Goal: Check status: Check status

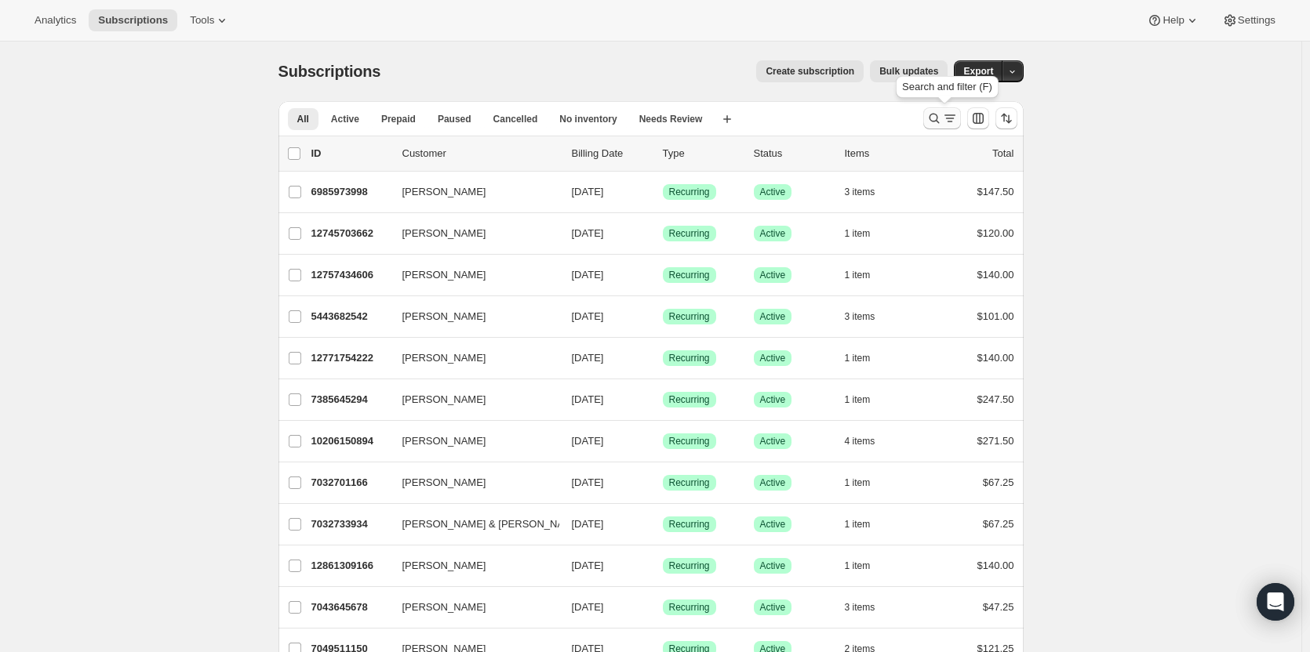
click at [952, 122] on icon "Search and filter results" at bounding box center [950, 119] width 16 height 16
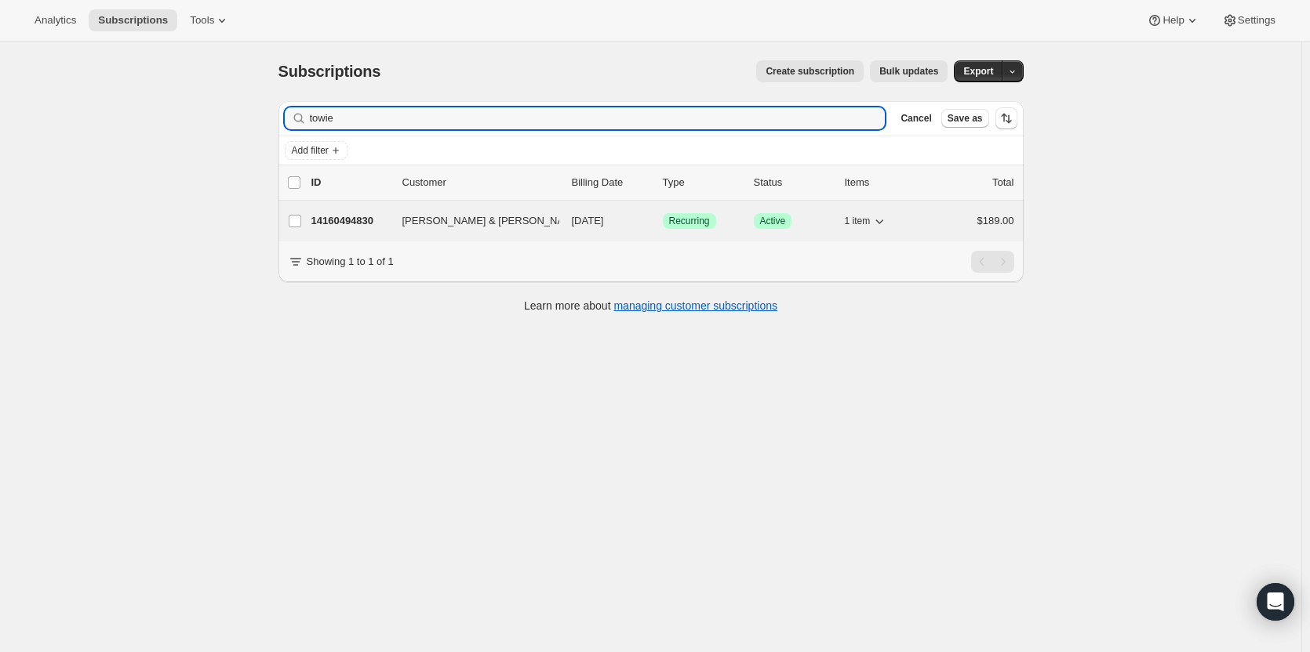
type input "towie"
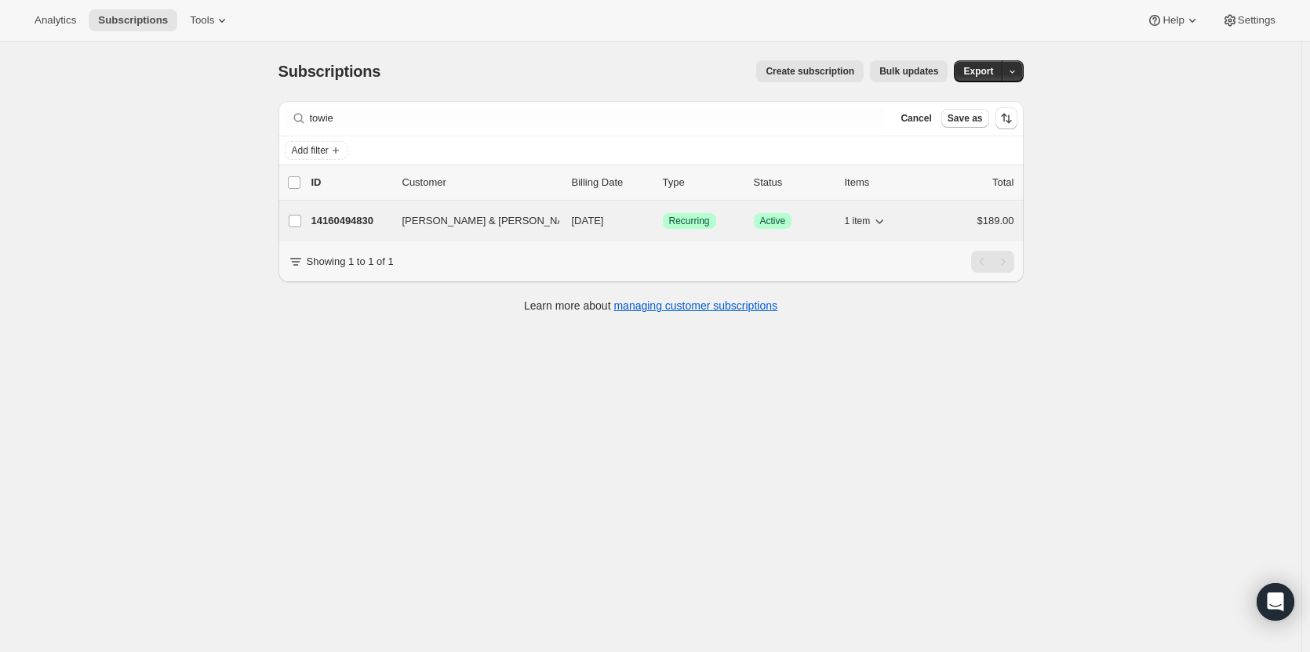
click at [346, 222] on p "14160494830" at bounding box center [350, 221] width 78 height 16
